Goal: Task Accomplishment & Management: Manage account settings

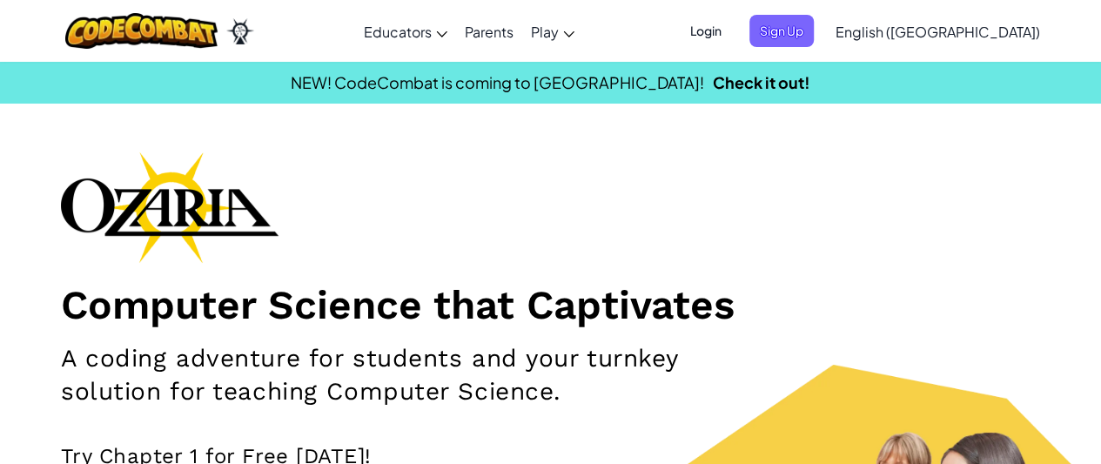
click at [732, 38] on span "Login" at bounding box center [706, 31] width 52 height 32
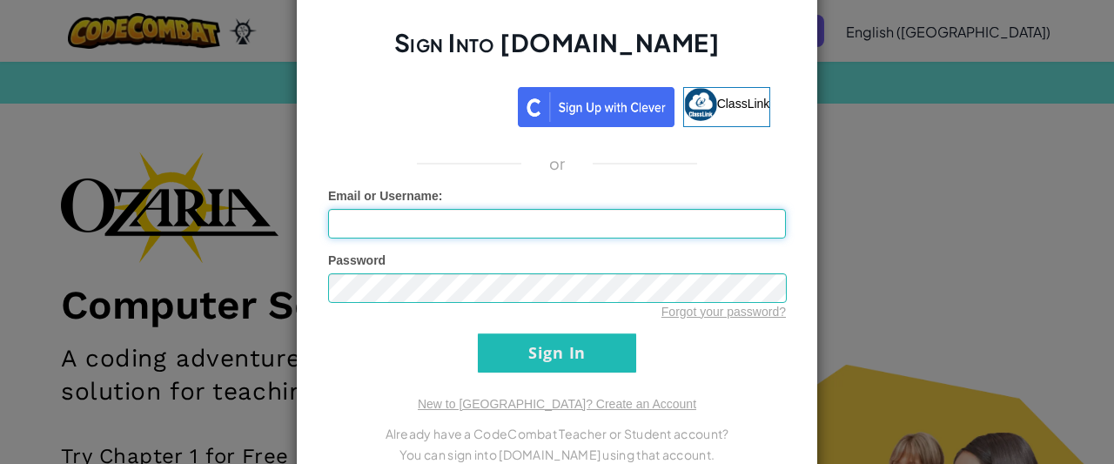
click at [473, 222] on input "Email or Username :" at bounding box center [557, 224] width 458 height 30
type input "f"
type input "[EMAIL_ADDRESS][DOMAIN_NAME]"
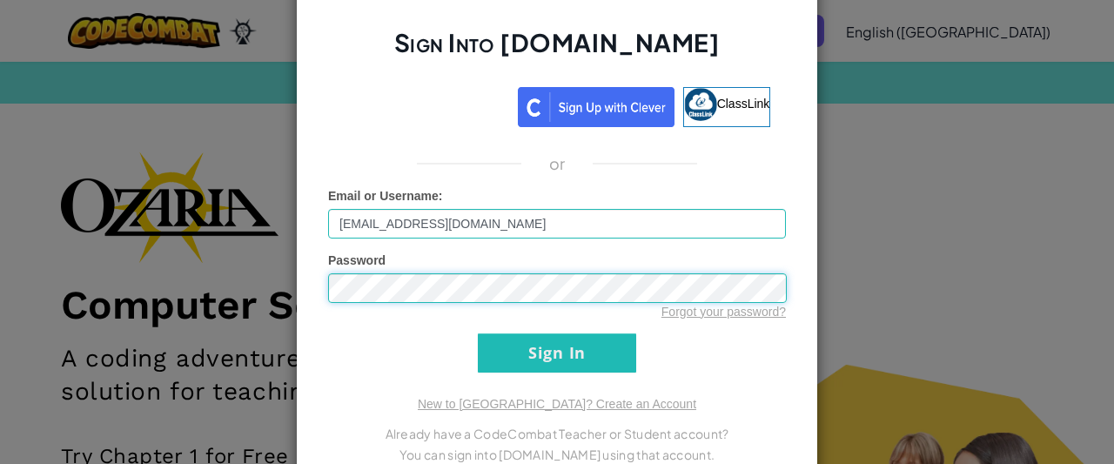
click at [478, 333] on input "Sign In" at bounding box center [557, 352] width 158 height 39
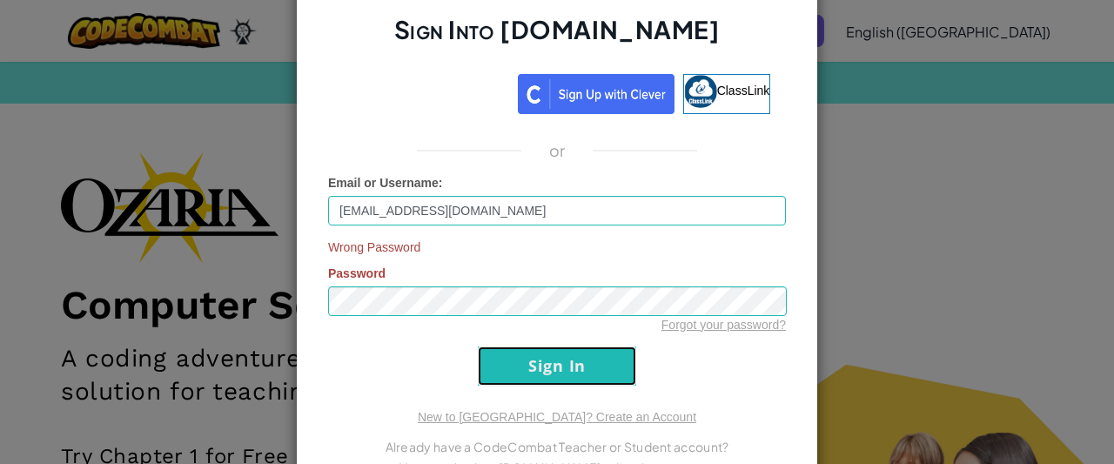
click at [533, 368] on input "Sign In" at bounding box center [557, 365] width 158 height 39
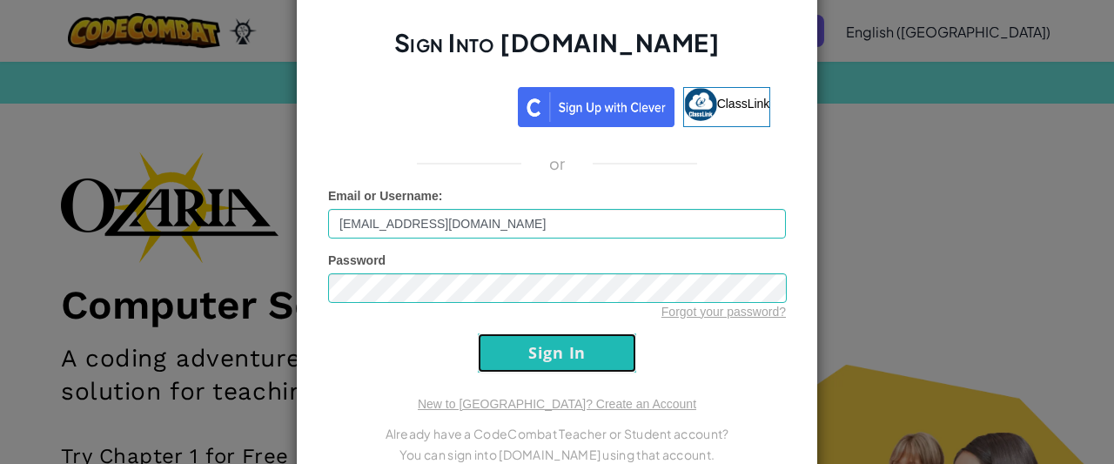
click at [525, 345] on input "Sign In" at bounding box center [557, 352] width 158 height 39
